Goal: Entertainment & Leisure: Consume media (video, audio)

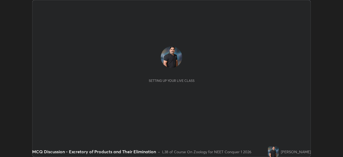
scroll to position [157, 342]
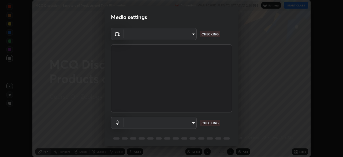
type input "3e25356f195e64551e879d1afeb1ef0f0a2c3c8c5562ca0bf2adaabd0d8e470d"
click at [190, 122] on body "Erase all MCQ Discussion - Excretory of Products and Their Elimination Recordin…" at bounding box center [171, 78] width 343 height 157
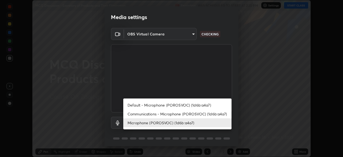
click at [191, 113] on li "Communications - Microphone (POROSVOC) (1d6b:a4a7)" at bounding box center [177, 113] width 108 height 9
type input "communications"
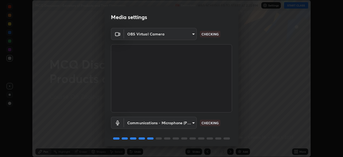
scroll to position [19, 0]
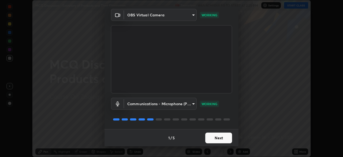
click at [214, 135] on button "Next" at bounding box center [218, 137] width 27 height 11
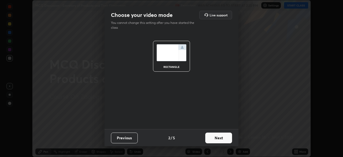
click at [215, 136] on button "Next" at bounding box center [218, 137] width 27 height 11
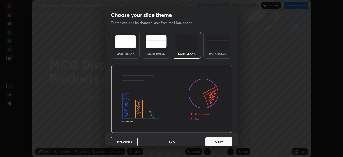
click at [218, 137] on button "Next" at bounding box center [218, 141] width 27 height 11
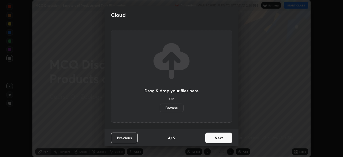
click at [221, 137] on button "Next" at bounding box center [218, 137] width 27 height 11
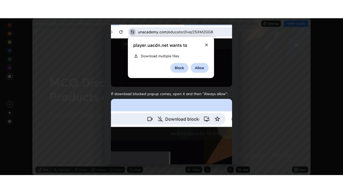
scroll to position [128, 0]
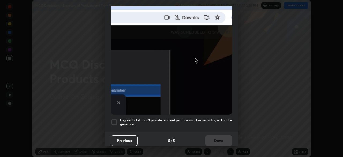
click at [207, 120] on h5 "I agree that if I don't provide required permissions, class recording will not …" at bounding box center [176, 122] width 112 height 8
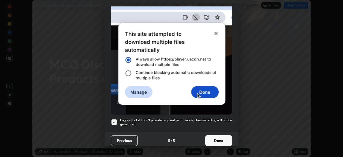
click at [214, 138] on button "Done" at bounding box center [218, 140] width 27 height 11
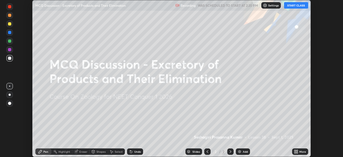
click at [297, 4] on button "START CLASS" at bounding box center [296, 5] width 24 height 6
click at [301, 150] on div "More" at bounding box center [302, 151] width 7 height 3
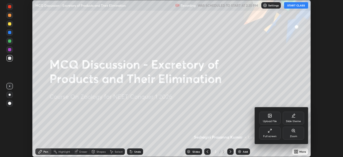
click at [268, 135] on div "Full screen" at bounding box center [269, 136] width 13 height 3
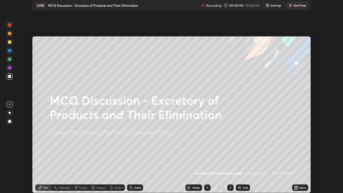
scroll to position [193, 343]
